Goal: Transaction & Acquisition: Obtain resource

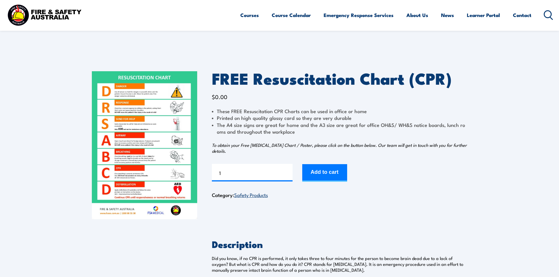
click at [315, 167] on button "Add to cart" at bounding box center [324, 173] width 45 height 18
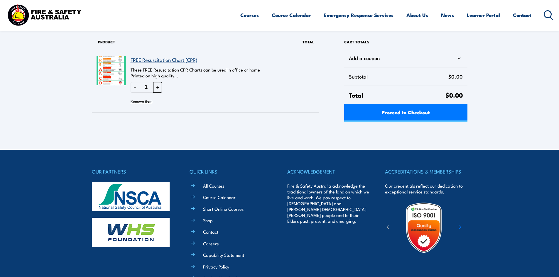
click at [158, 87] on button "＋" at bounding box center [157, 87] width 9 height 10
type input "3"
click at [408, 109] on div "Proceed to Checkout" at bounding box center [405, 113] width 123 height 18
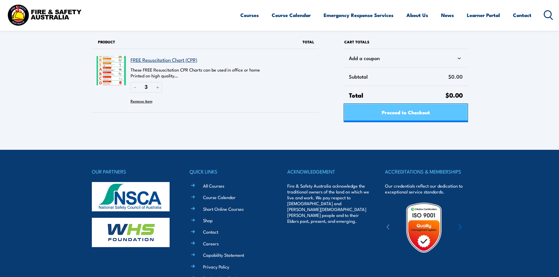
click at [409, 114] on span "Proceed to Checkout" at bounding box center [406, 112] width 48 height 16
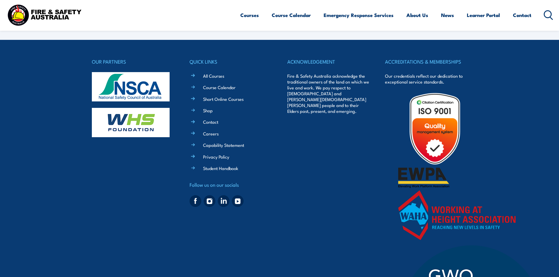
select select "VIC"
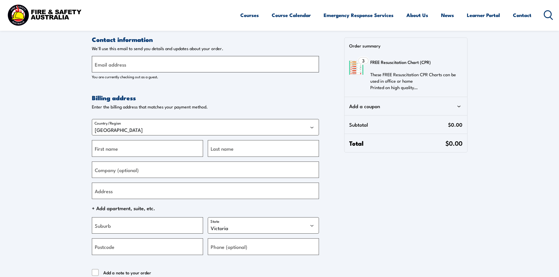
click at [163, 66] on input "Email address" at bounding box center [205, 64] width 227 height 16
type input "goodna.elc@kkids.com.au"
type input "Nicole"
type input "Oestreich"
type input "Kaleidoscope Kids ELC - Goodna"
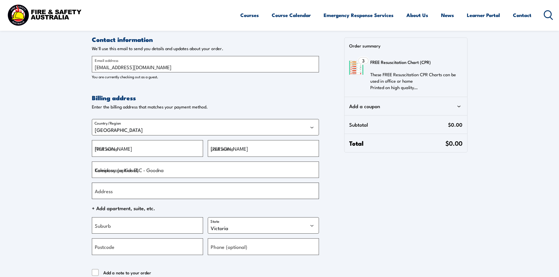
type input "45 Alice Street"
type input "Goodna"
select select "QLD"
type input "4300"
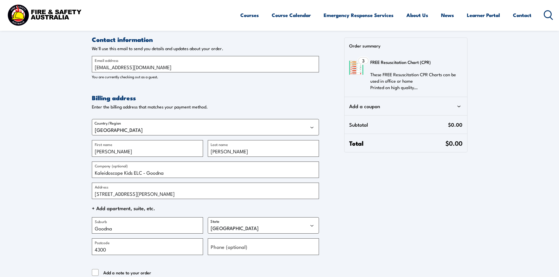
click at [99, 100] on h2 "Billing address" at bounding box center [205, 98] width 227 height 8
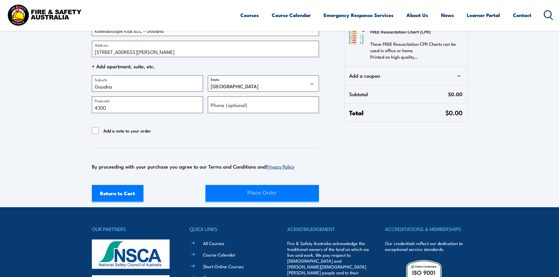
scroll to position [147, 0]
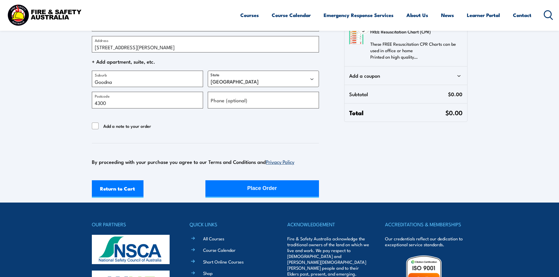
click at [221, 101] on label "Phone (optional)" at bounding box center [229, 100] width 37 height 8
click at [221, 101] on input "Phone (optional)" at bounding box center [263, 100] width 111 height 16
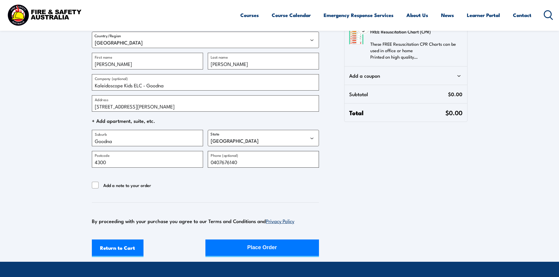
scroll to position [176, 0]
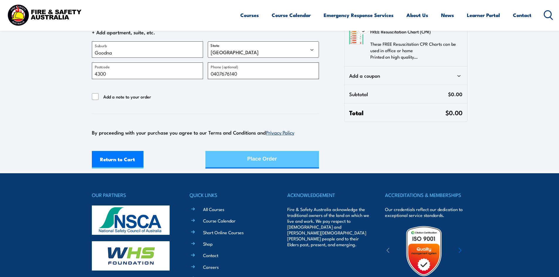
type input "0407676140"
click at [244, 158] on button "Place Order" at bounding box center [262, 160] width 114 height 18
